Goal: Task Accomplishment & Management: Complete application form

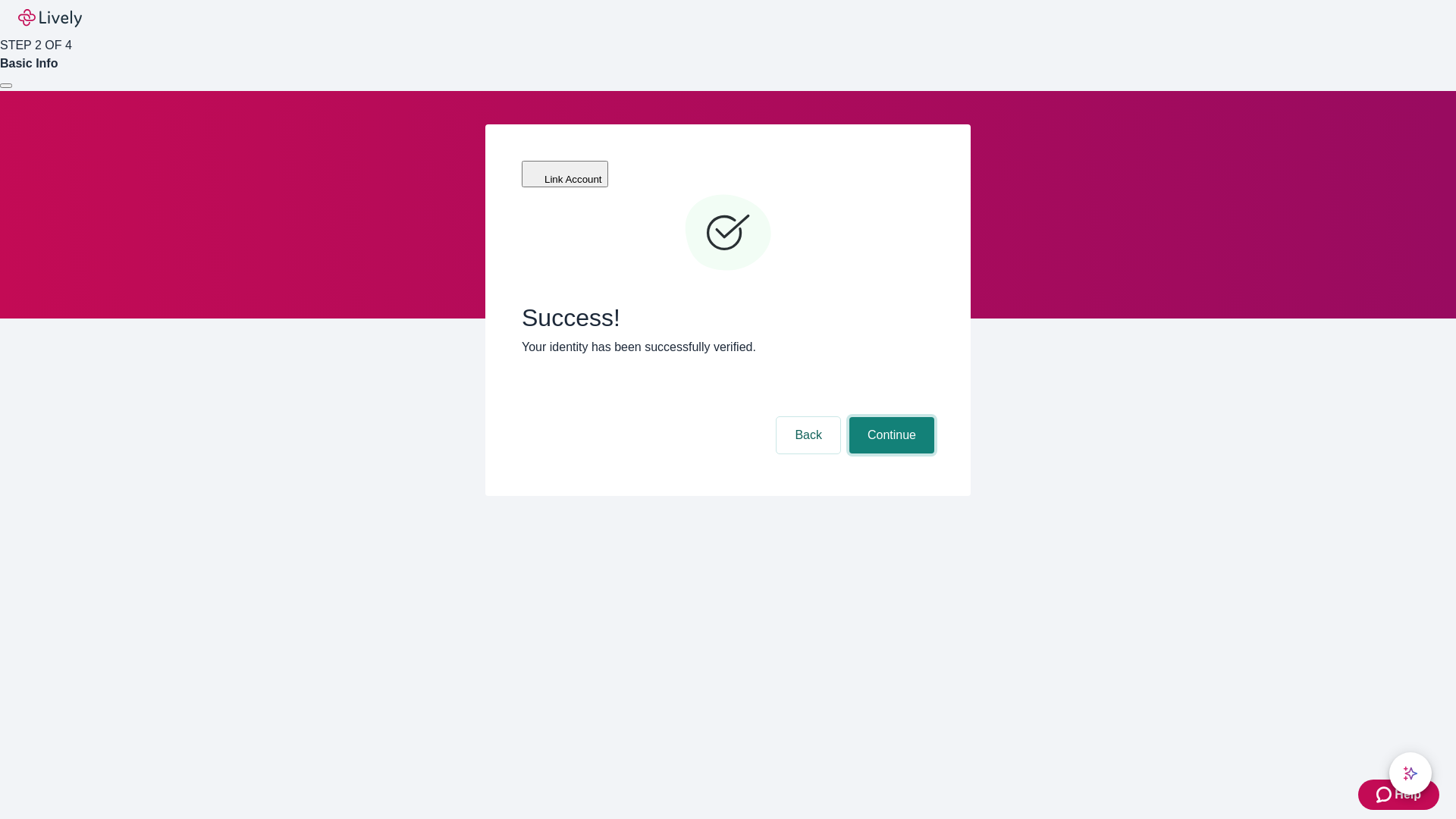
click at [889, 417] on button "Continue" at bounding box center [891, 435] width 85 height 37
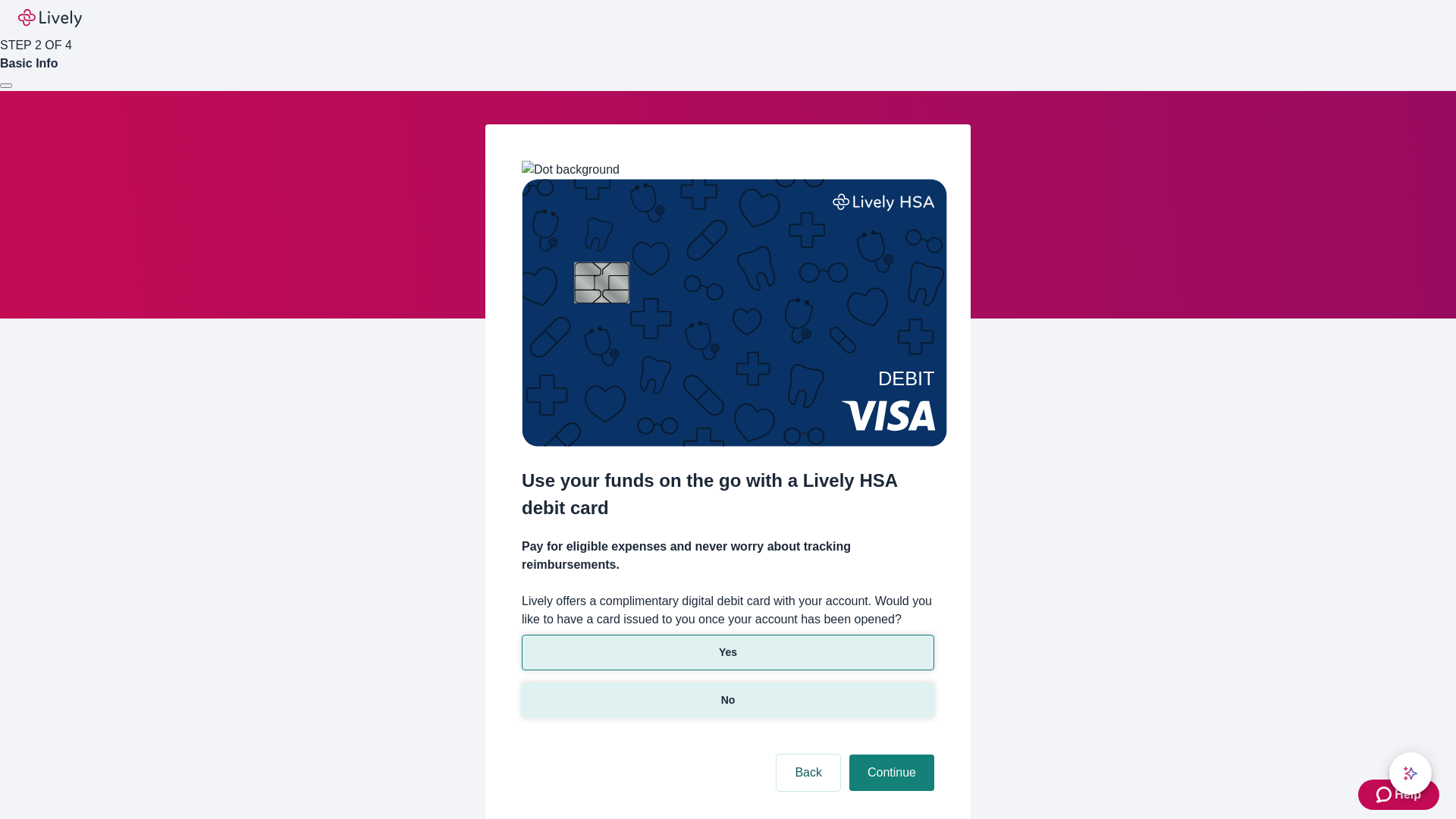
click at [727, 693] on p "No" at bounding box center [728, 700] width 15 height 16
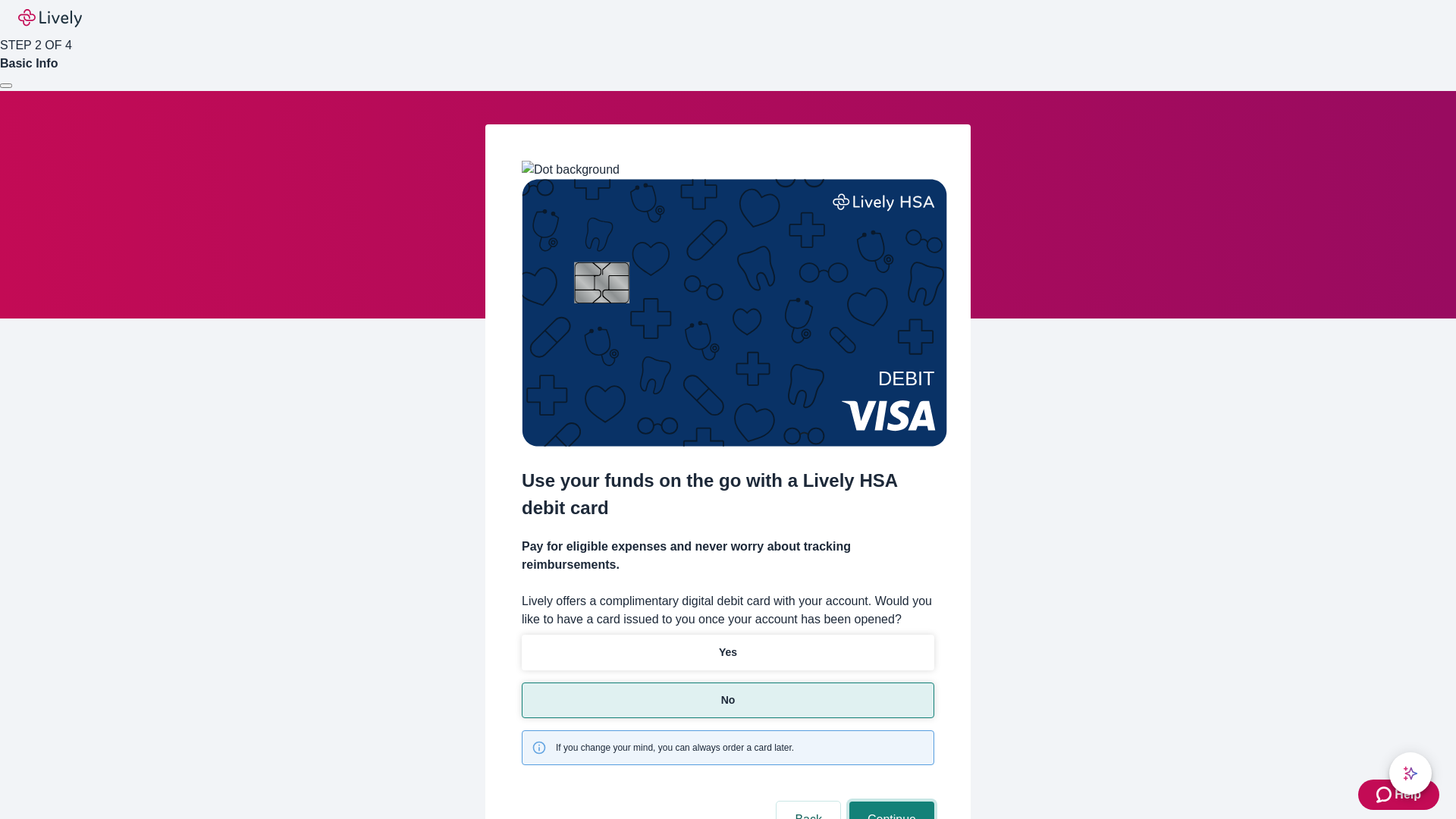
click at [889, 802] on button "Continue" at bounding box center [891, 820] width 85 height 37
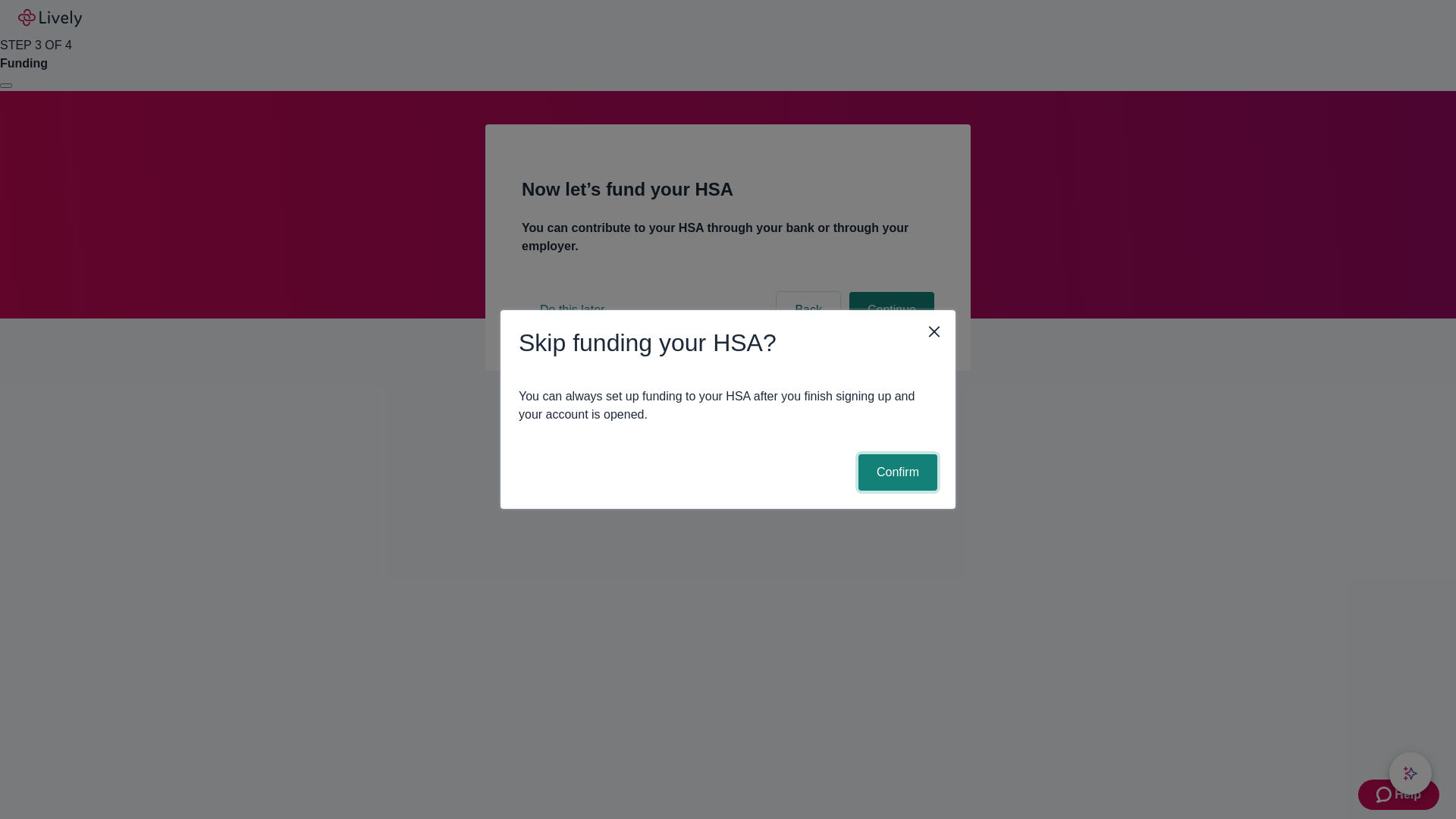
click at [896, 472] on button "Confirm" at bounding box center [898, 472] width 79 height 37
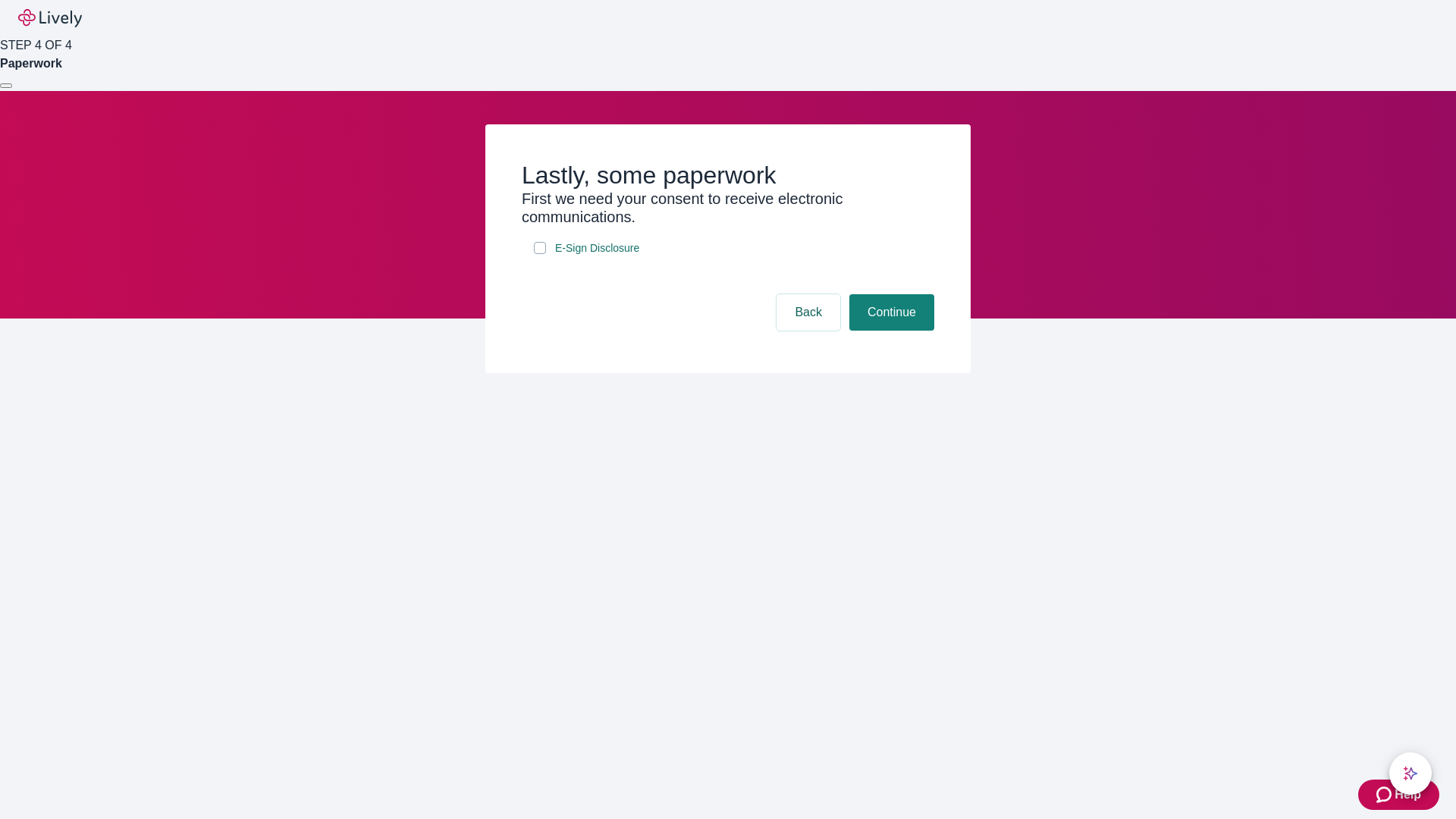
click at [540, 254] on input "E-Sign Disclosure" at bounding box center [540, 248] width 12 height 12
checkbox input "true"
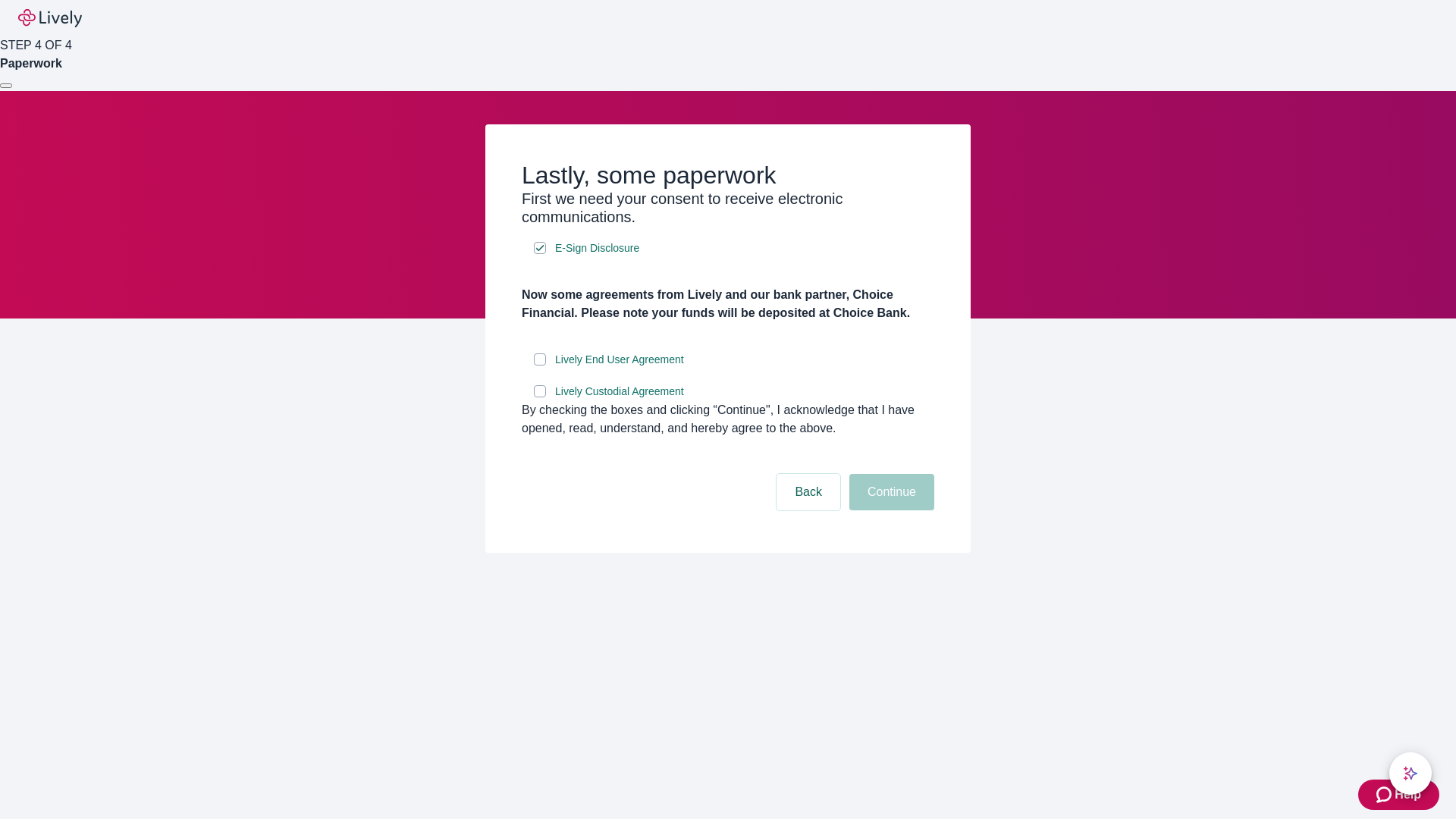
click at [540, 366] on input "Lively End User Agreement" at bounding box center [540, 360] width 12 height 12
checkbox input "true"
click at [540, 397] on input "Lively Custodial Agreement" at bounding box center [540, 391] width 12 height 12
checkbox input "true"
click at [889, 511] on button "Continue" at bounding box center [891, 492] width 85 height 37
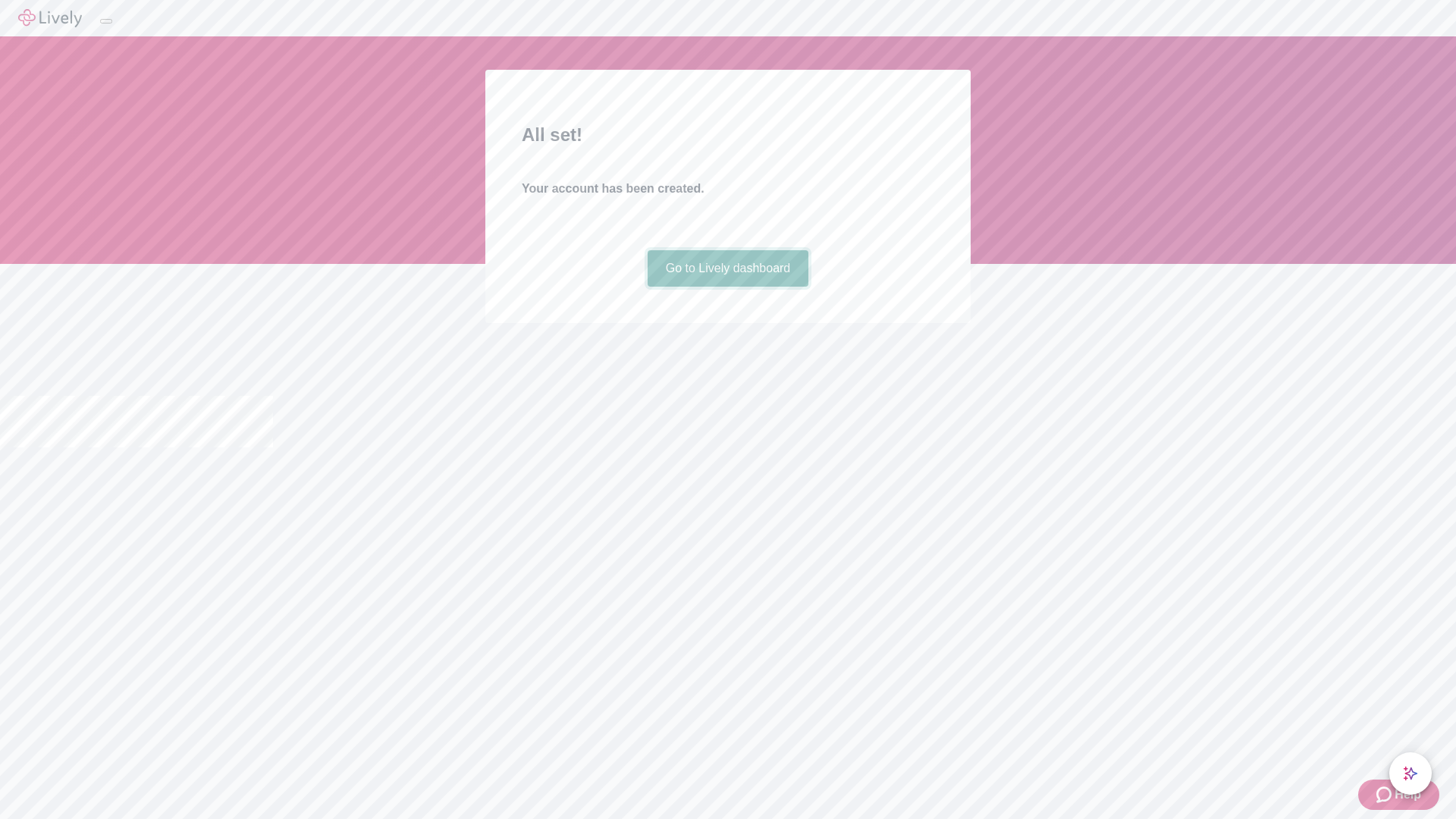
click at [727, 287] on link "Go to Lively dashboard" at bounding box center [728, 268] width 161 height 37
